Goal: Find specific page/section: Find specific page/section

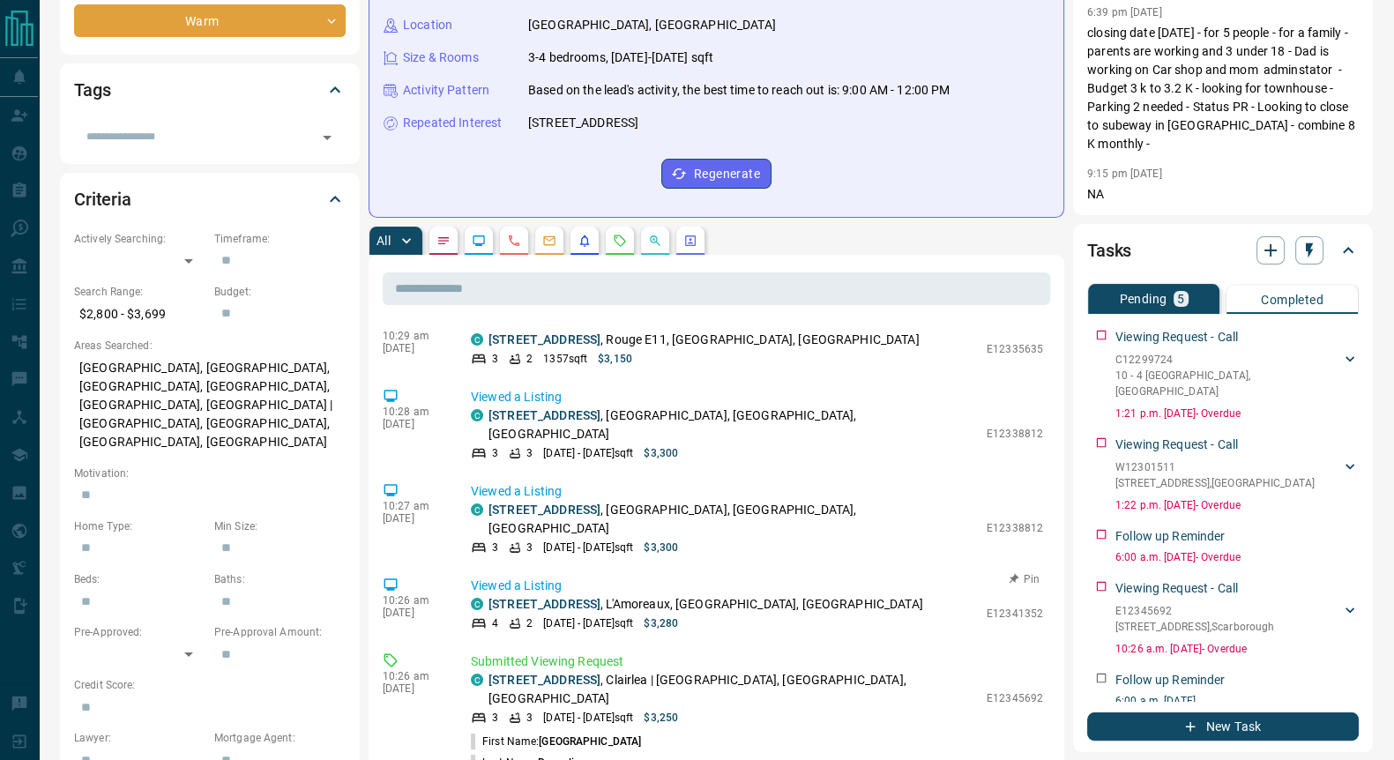
scroll to position [723, 0]
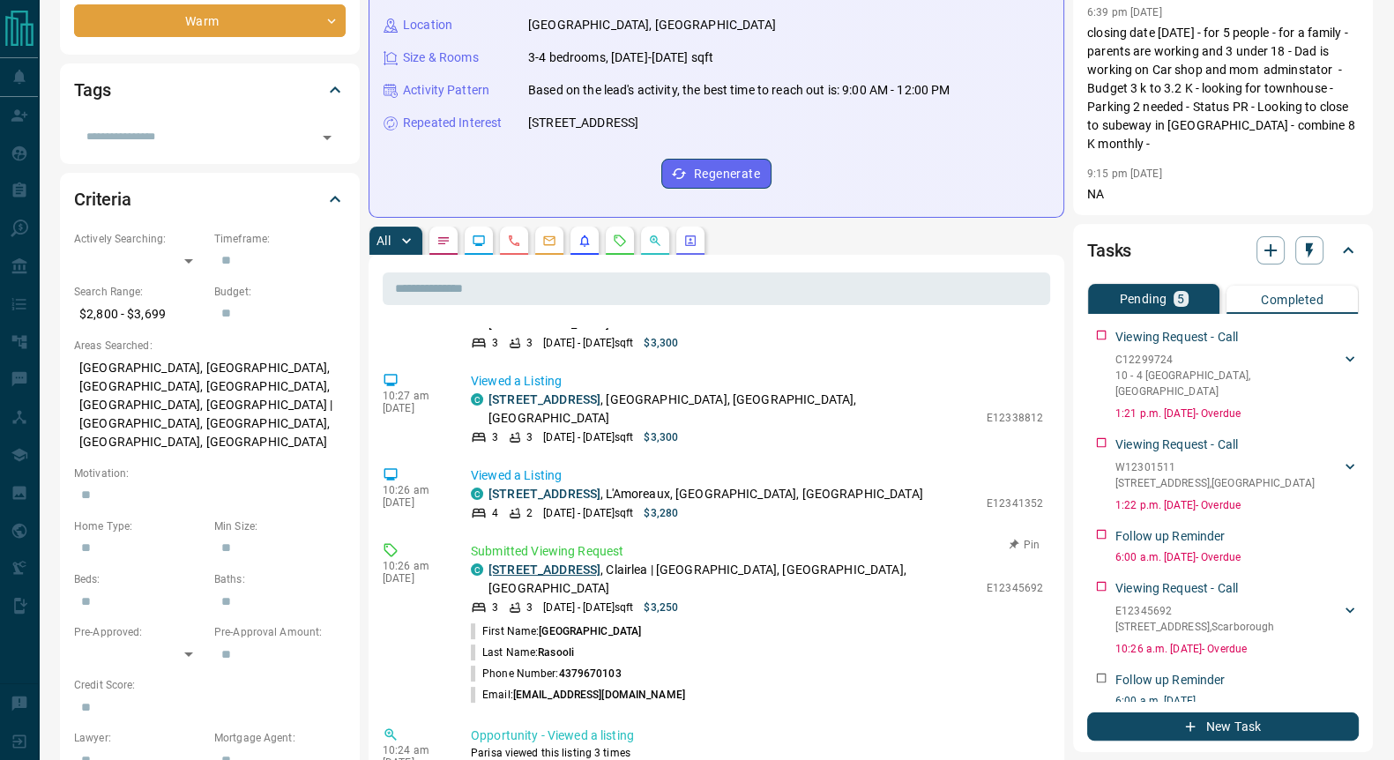
click at [556, 562] on link "[STREET_ADDRESS]" at bounding box center [544, 569] width 112 height 14
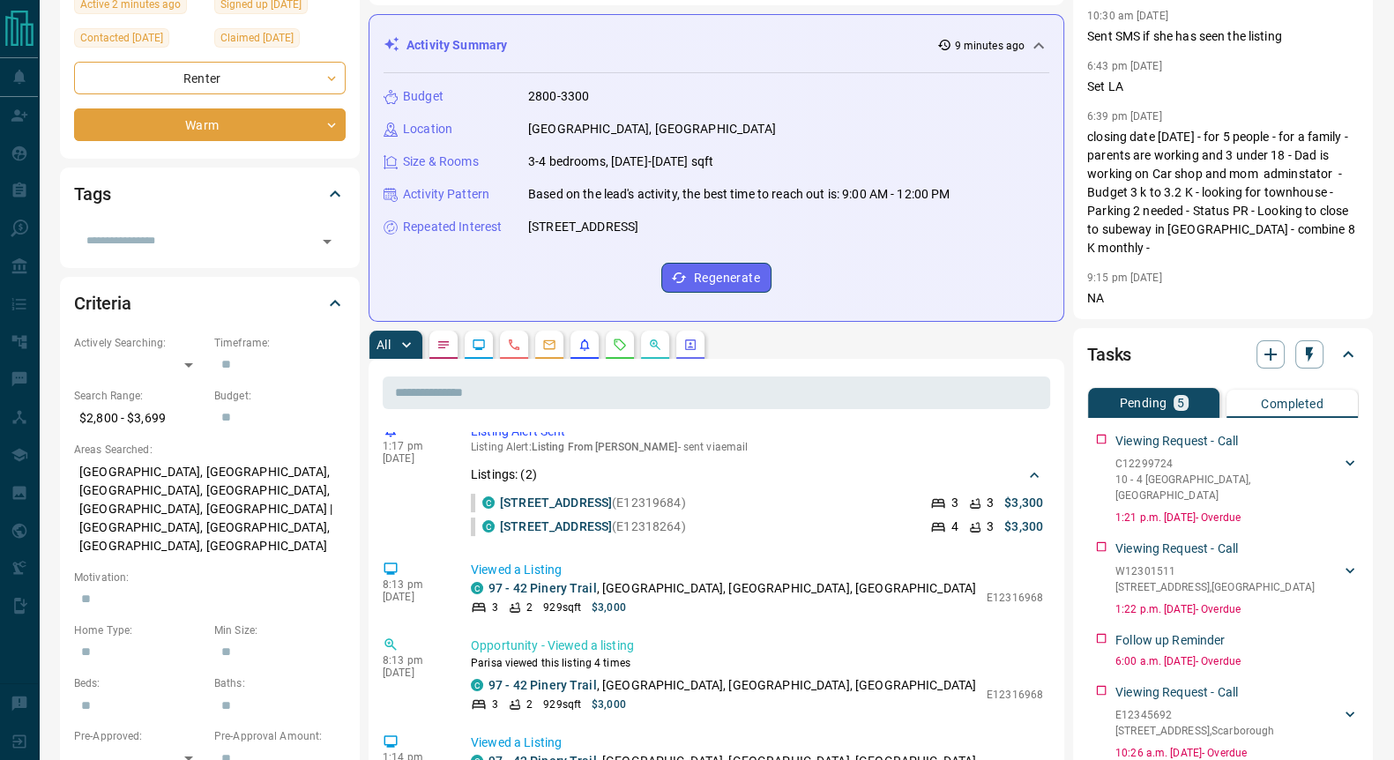
scroll to position [220, 0]
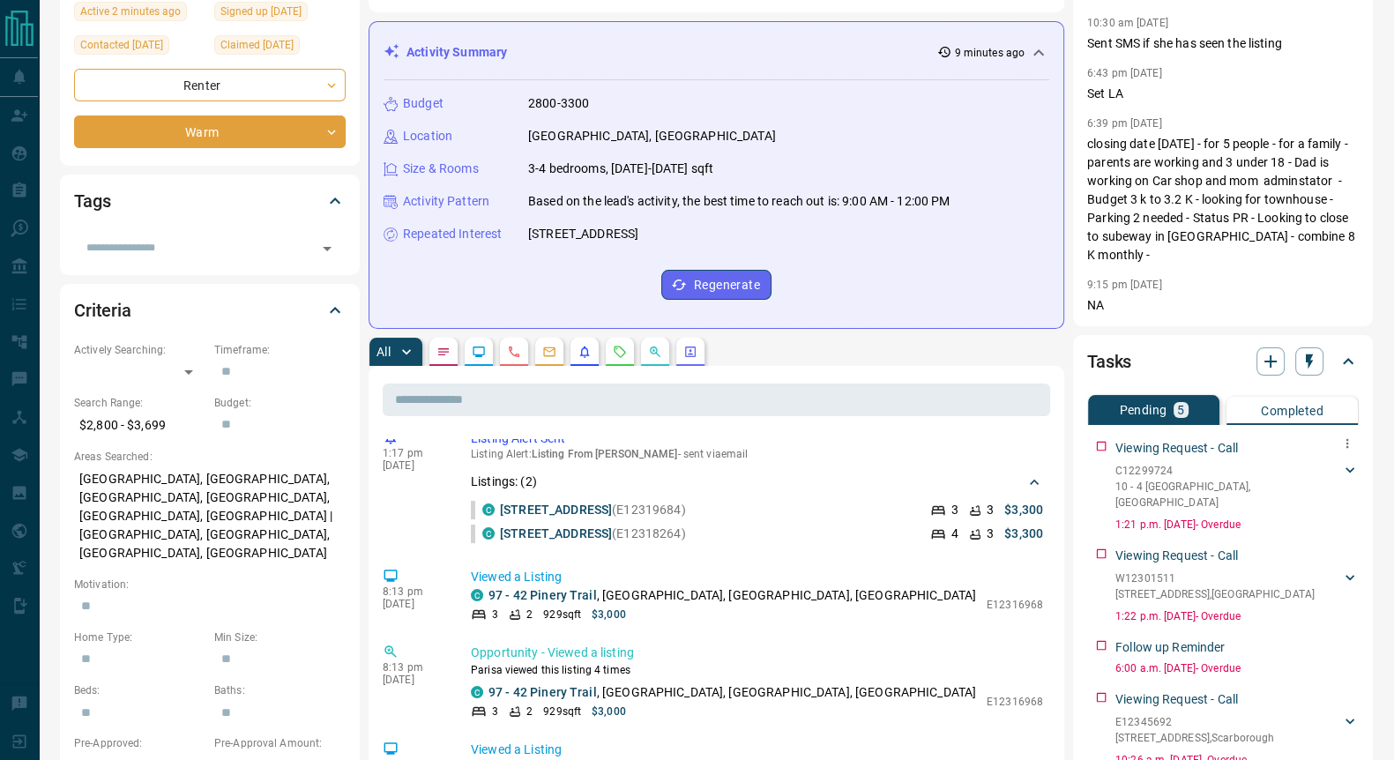
click at [1155, 465] on p "C12299724" at bounding box center [1228, 471] width 226 height 16
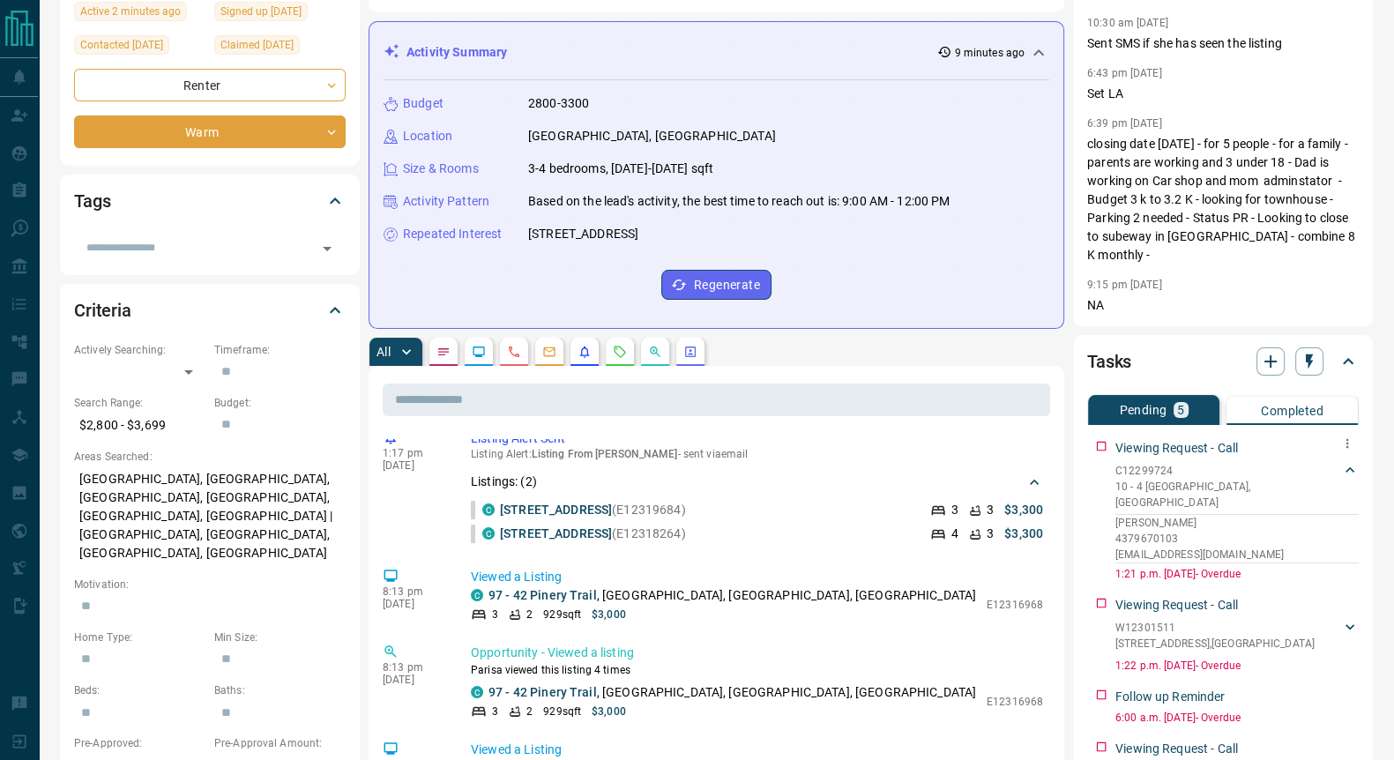
drag, startPoint x: 1177, startPoint y: 473, endPoint x: 1130, endPoint y: 472, distance: 46.7
click at [1130, 472] on p "C12299724" at bounding box center [1228, 471] width 226 height 16
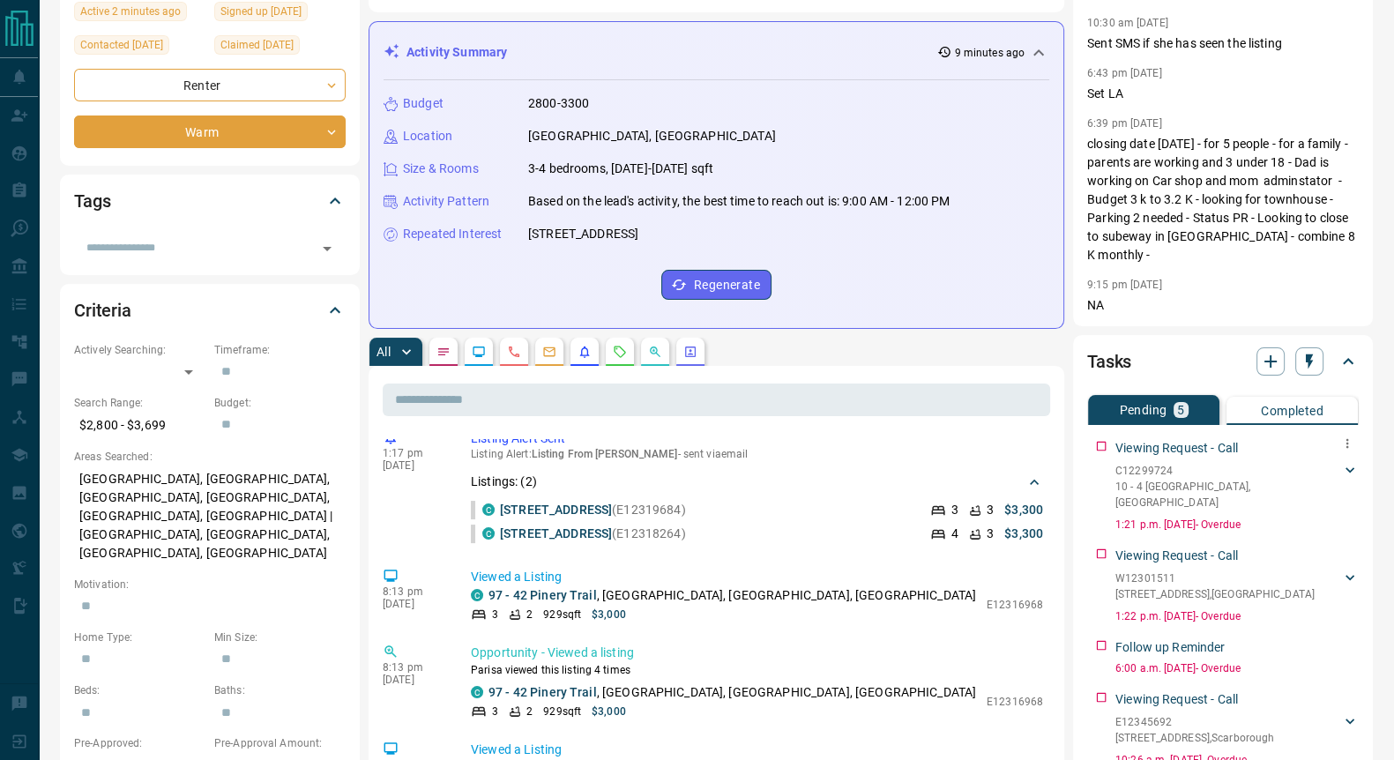
click at [1148, 466] on p "C12299724" at bounding box center [1228, 471] width 226 height 16
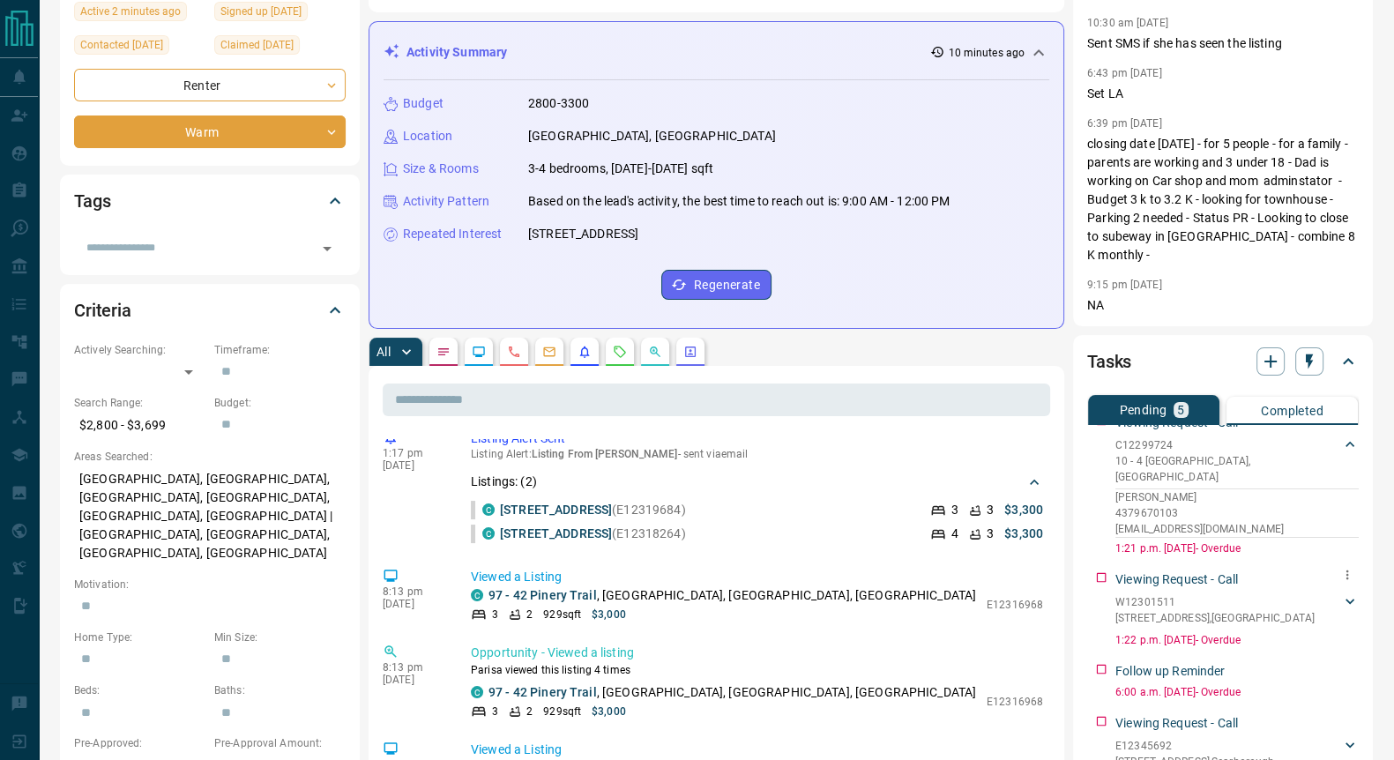
scroll to position [40, 0]
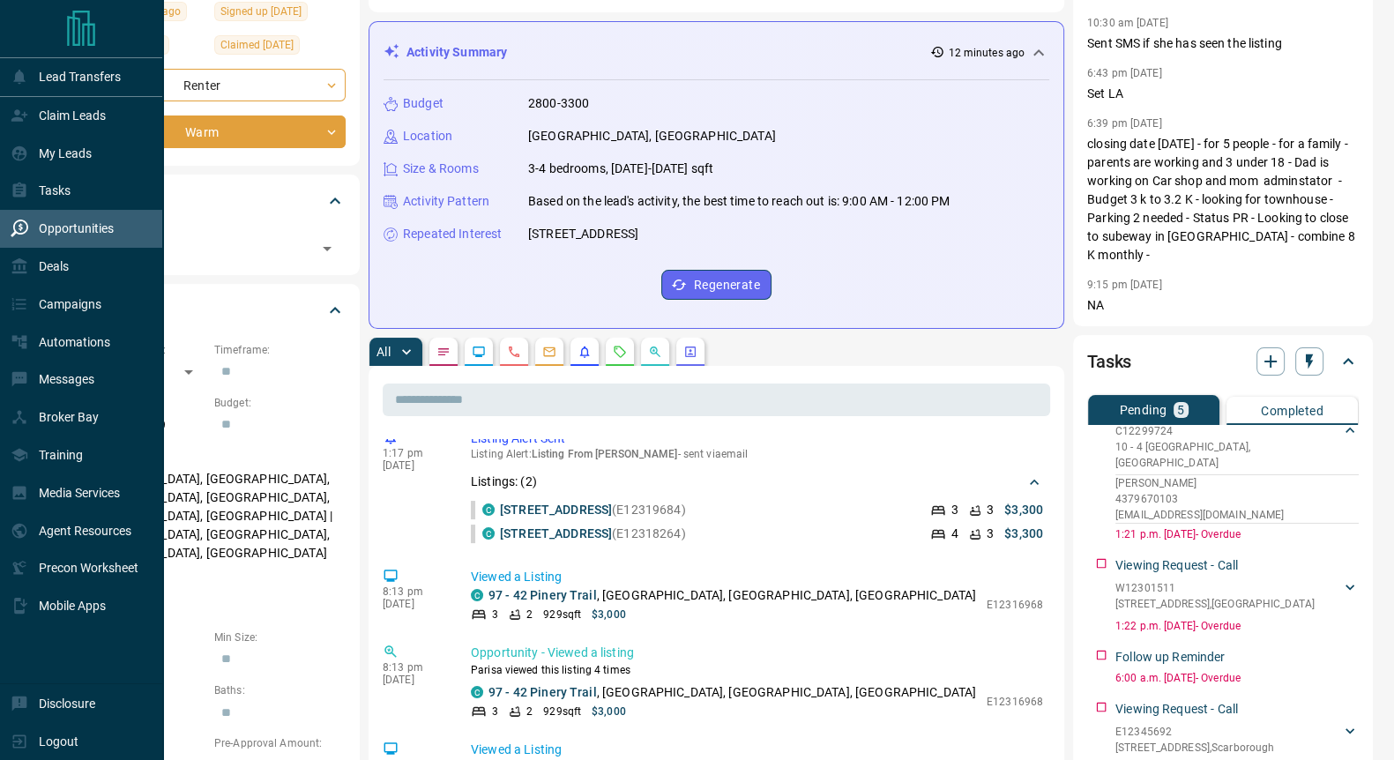
click at [78, 226] on p "Opportunities" at bounding box center [76, 228] width 75 height 14
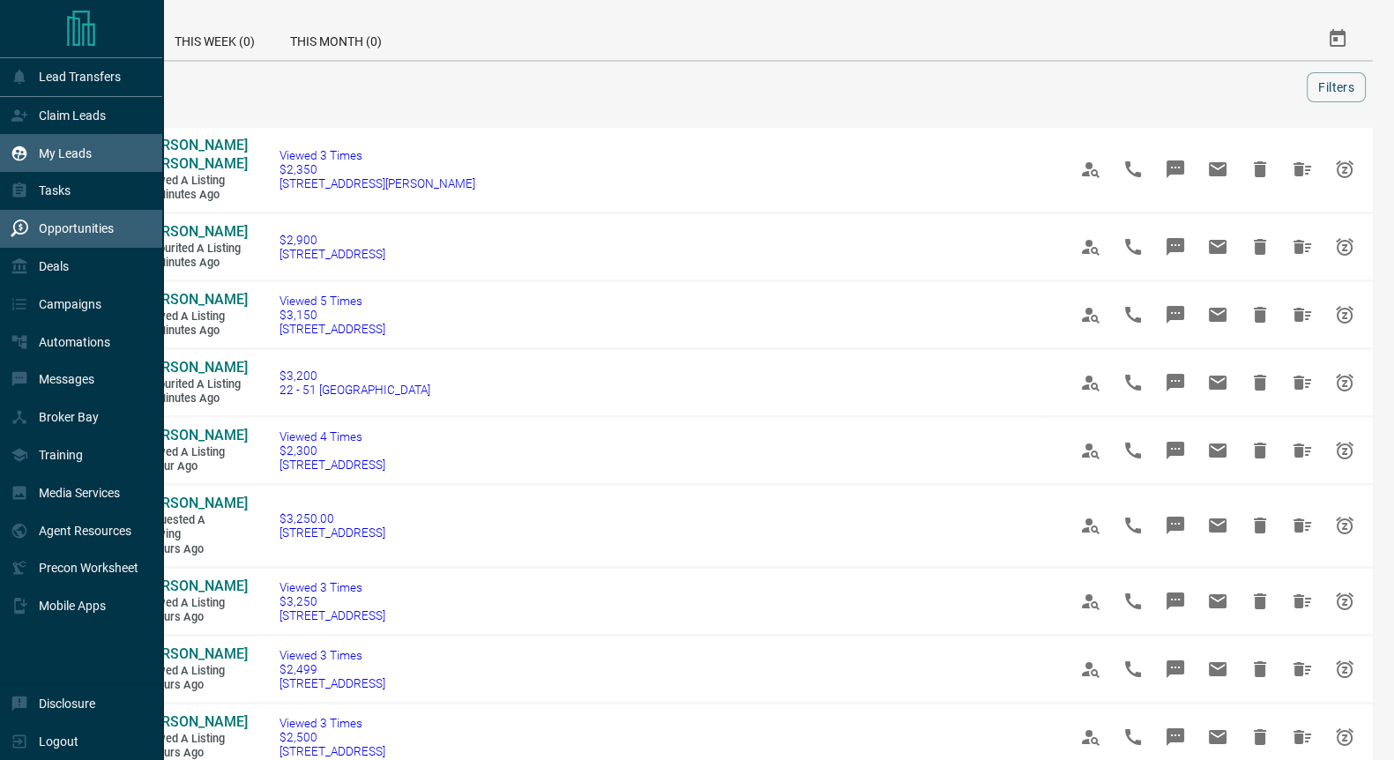
click at [73, 152] on p "My Leads" at bounding box center [65, 153] width 53 height 14
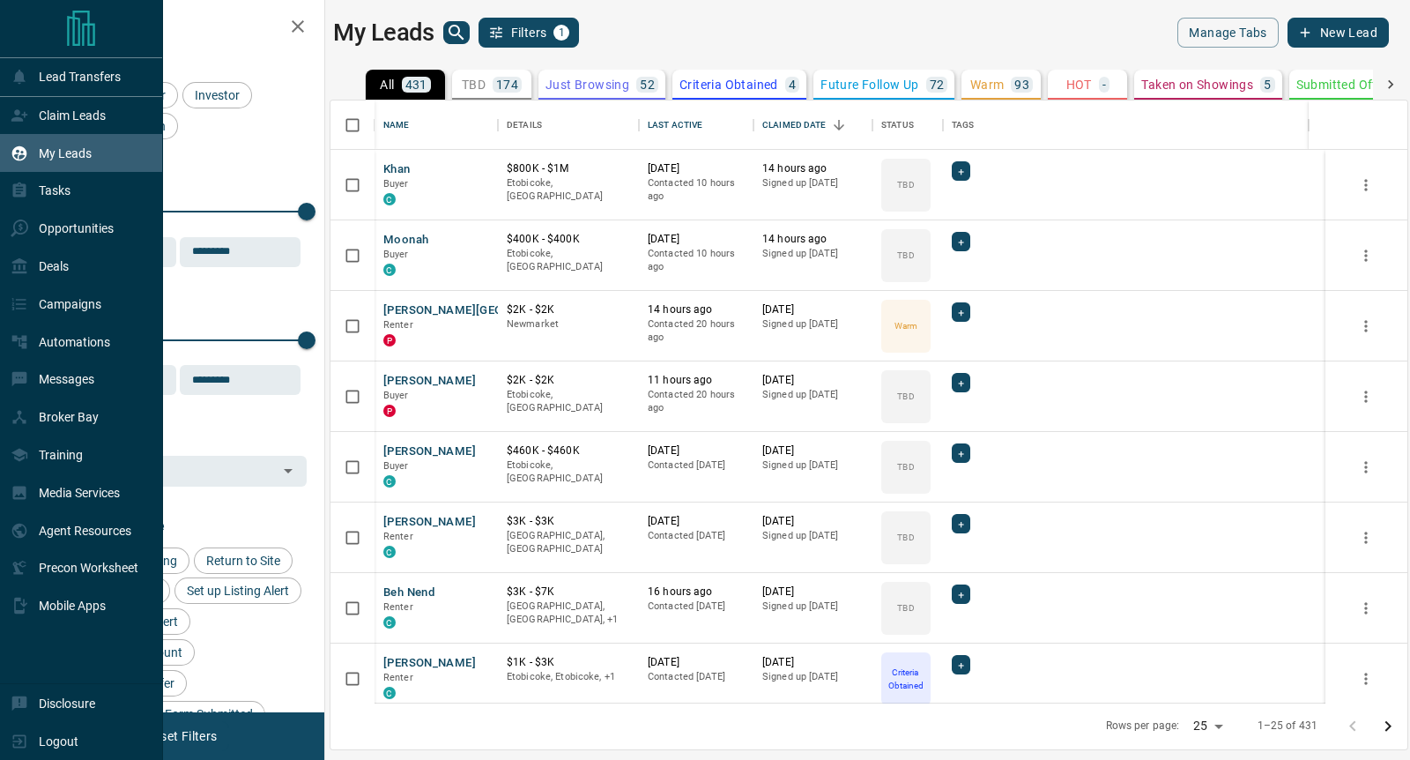
scroll to position [585, 1061]
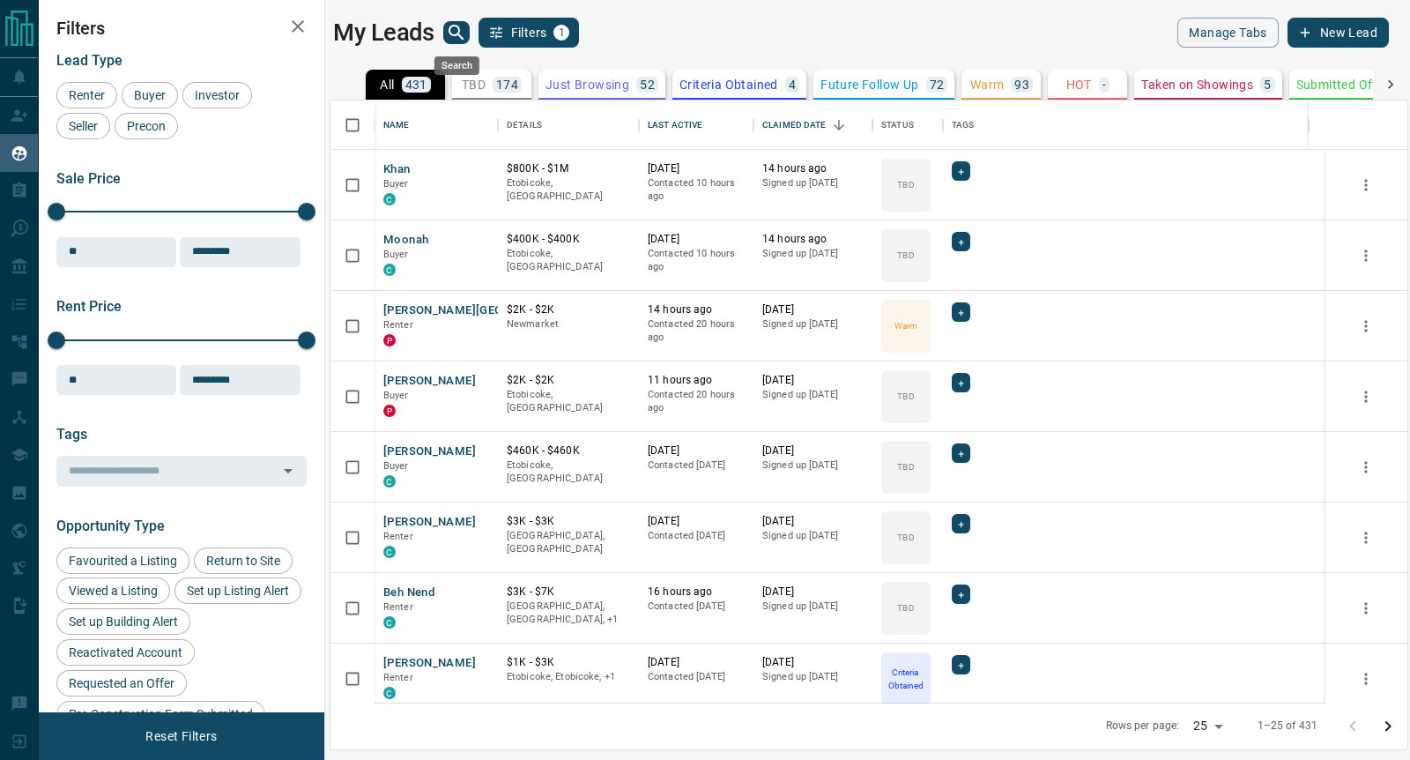
click at [453, 33] on icon "search button" at bounding box center [456, 32] width 21 height 21
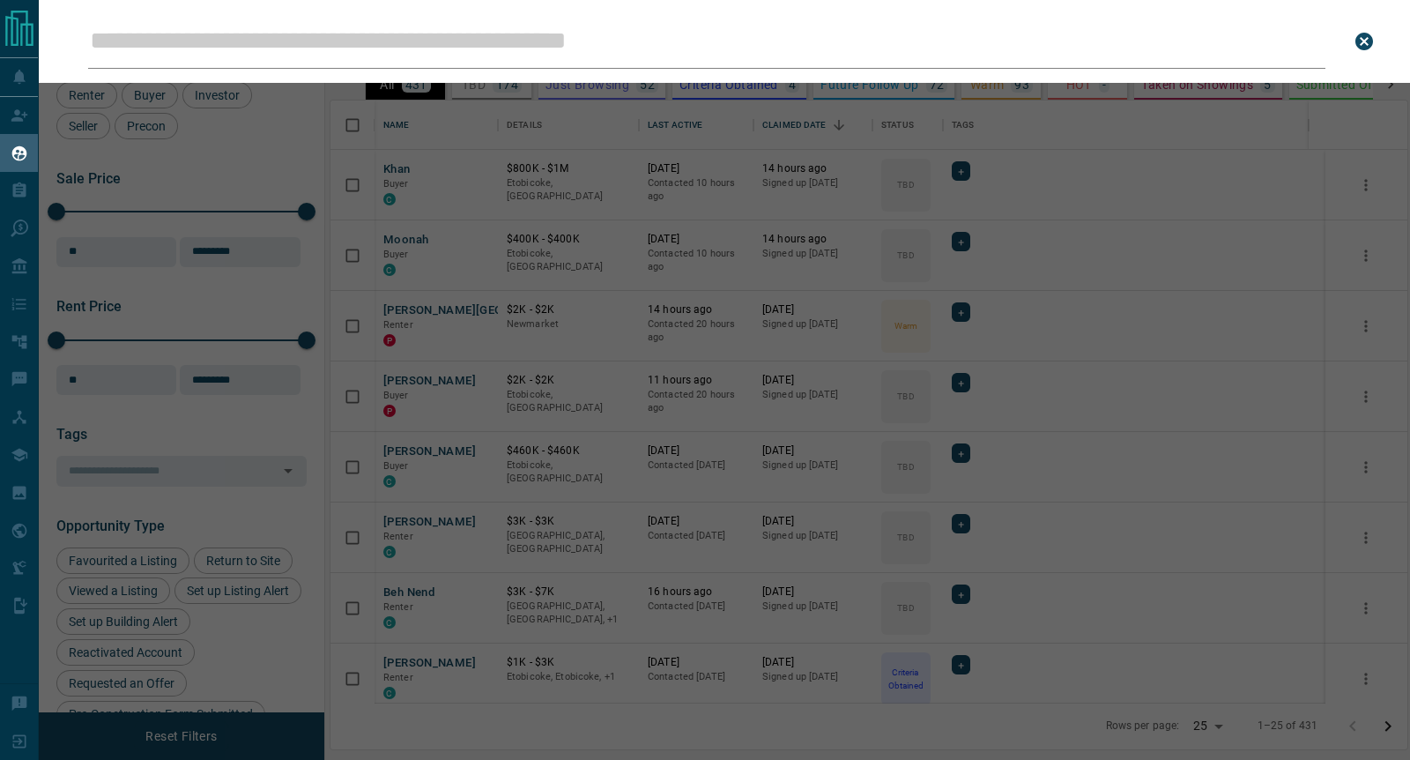
click at [290, 37] on input "Leads Search Bar" at bounding box center [707, 41] width 1238 height 55
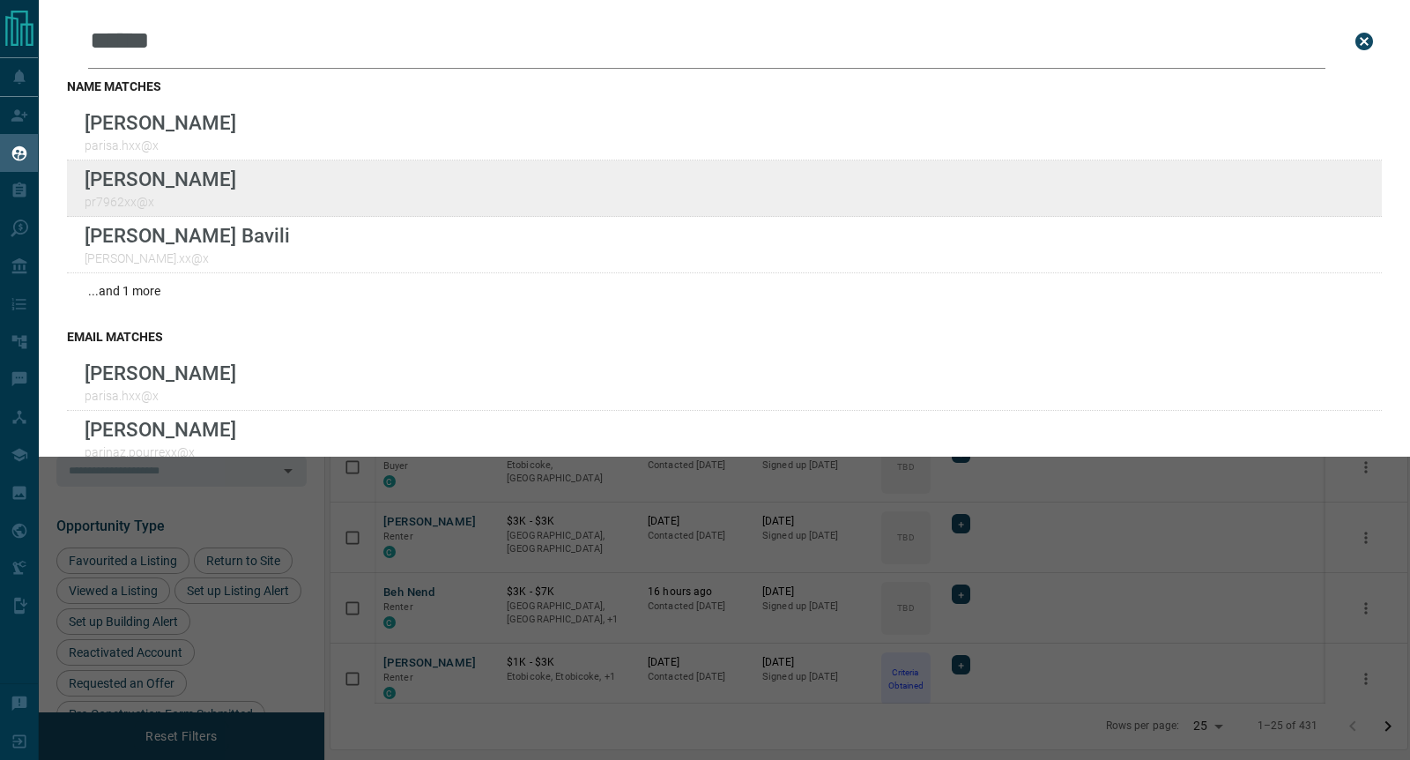
type input "******"
